Goal: Book appointment/travel/reservation

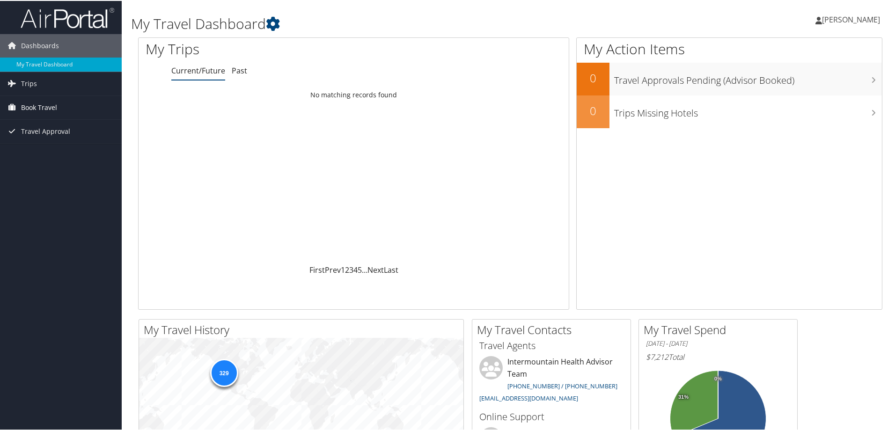
click at [43, 105] on span "Book Travel" at bounding box center [39, 106] width 36 height 23
click at [34, 147] on link "Book/Manage Online Trips" at bounding box center [61, 153] width 122 height 14
